Goal: Find contact information: Find contact information

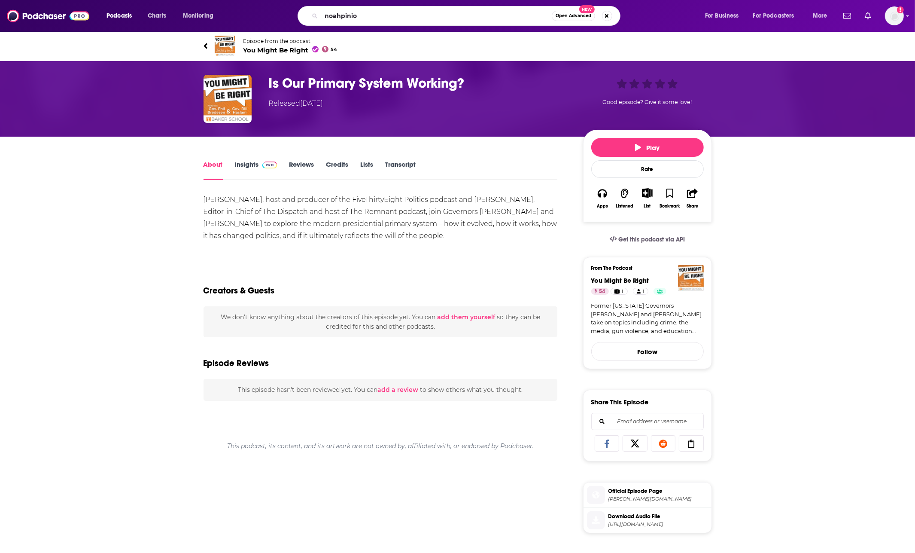
type input "noahpinion"
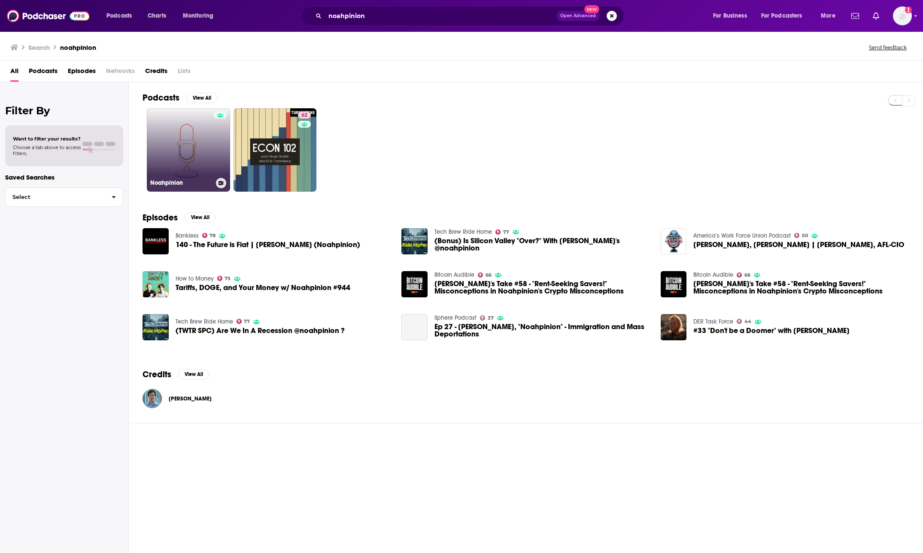
click at [170, 151] on link "Noahpinion" at bounding box center [188, 149] width 83 height 83
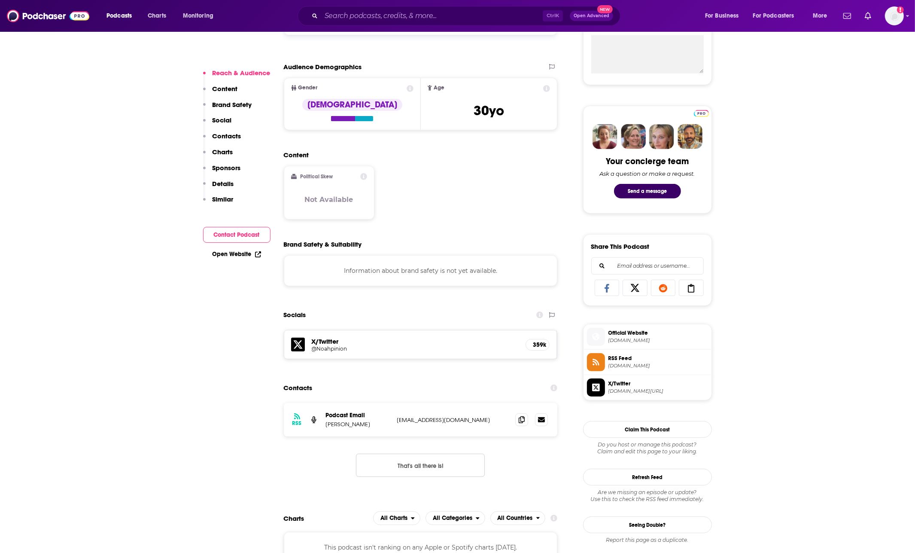
scroll to position [429, 0]
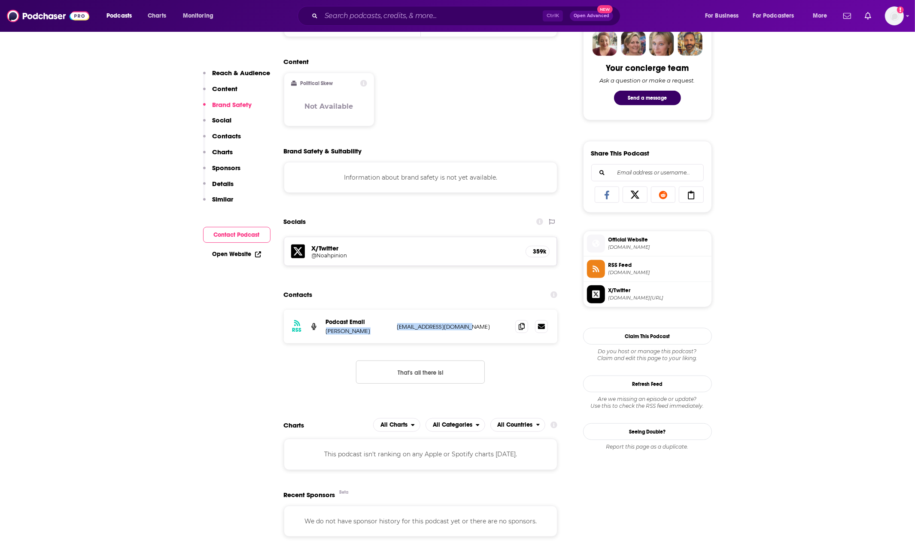
drag, startPoint x: 466, startPoint y: 327, endPoint x: 390, endPoint y: 328, distance: 76.9
click at [0, 0] on div "Podcast Email [PERSON_NAME] [EMAIL_ADDRESS][DOMAIN_NAME] [PERSON_NAME][EMAIL_AD…" at bounding box center [0, 0] width 0 height 0
click at [465, 327] on p "[EMAIL_ADDRESS][DOMAIN_NAME]" at bounding box center [453, 326] width 112 height 7
drag, startPoint x: 473, startPoint y: 329, endPoint x: 393, endPoint y: 329, distance: 79.9
click at [393, 329] on div "RSS Podcast Email [PERSON_NAME] [EMAIL_ADDRESS][DOMAIN_NAME] [EMAIL_ADDRESS][DO…" at bounding box center [421, 326] width 274 height 33
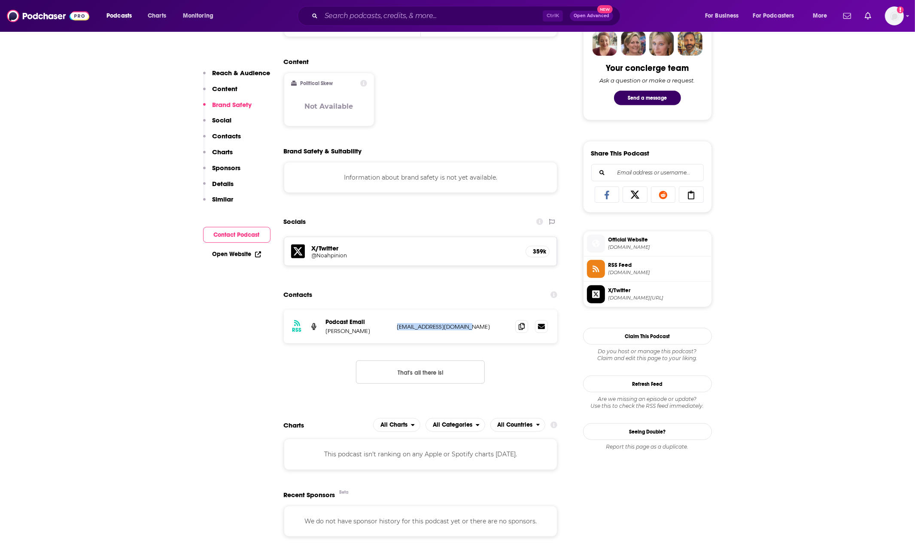
copy p "[EMAIL_ADDRESS][DOMAIN_NAME]"
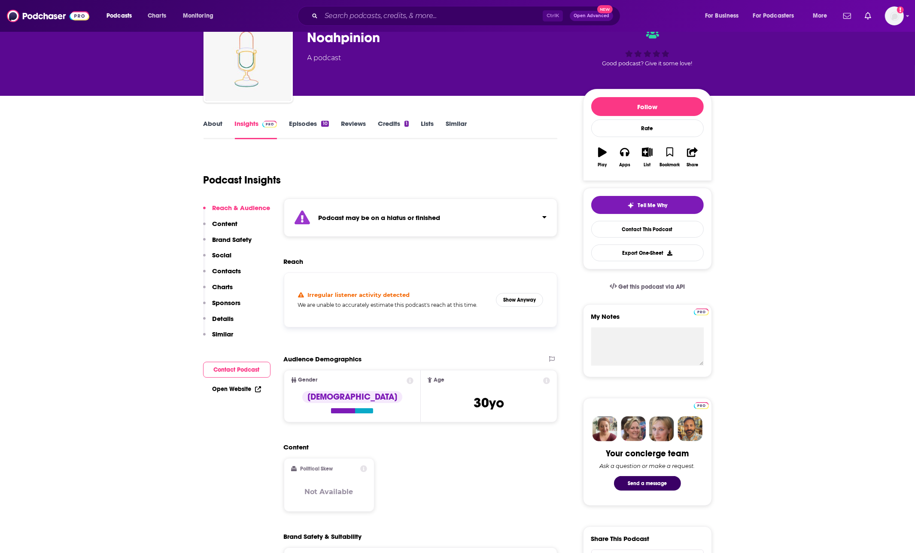
scroll to position [0, 0]
